Goal: Information Seeking & Learning: Learn about a topic

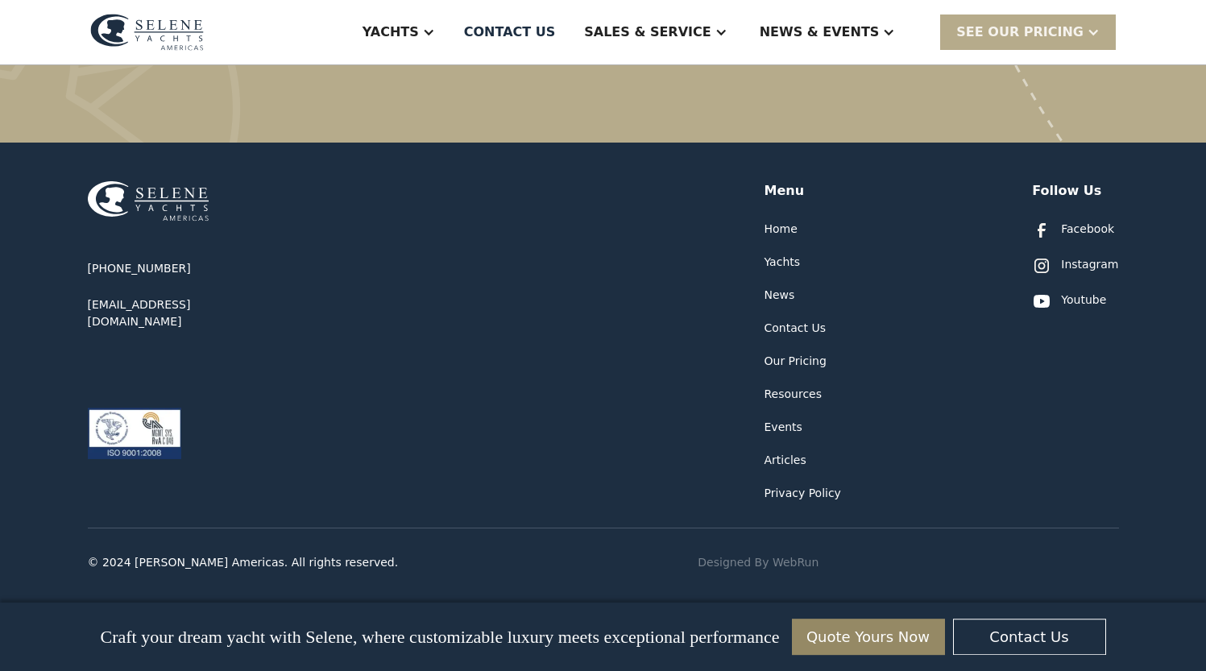
scroll to position [9670, 0]
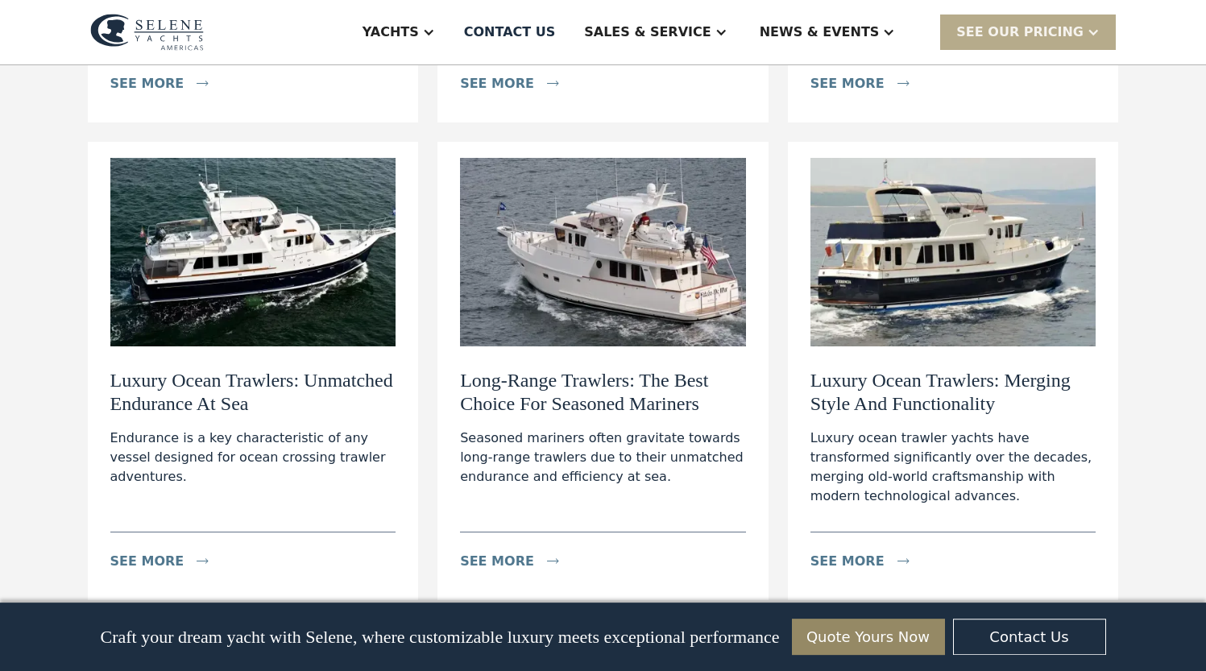
scroll to position [1334, 0]
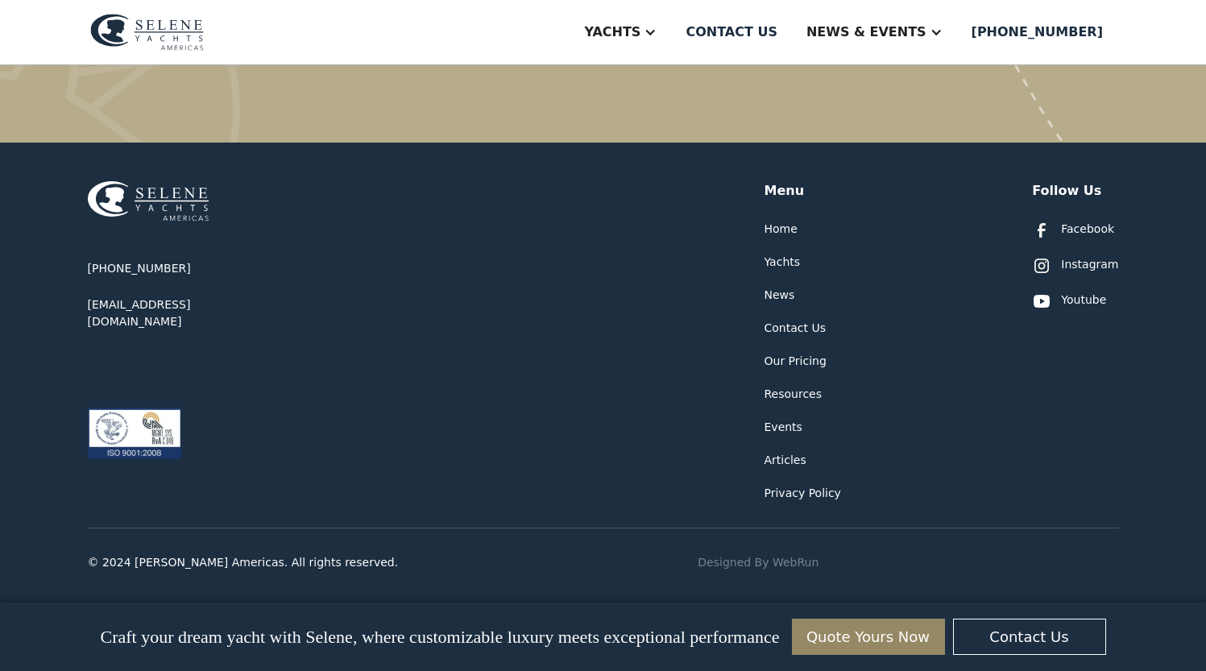
scroll to position [10440, 0]
